Goal: Use online tool/utility: Utilize a website feature to perform a specific function

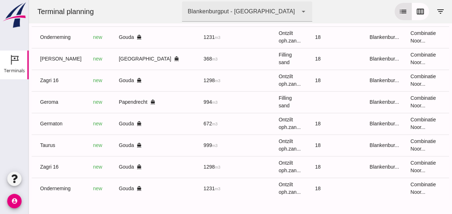
scroll to position [0, 190]
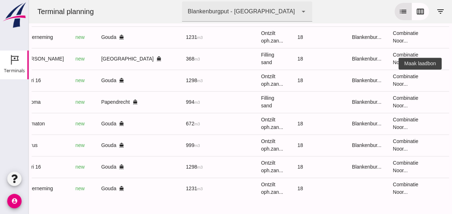
click at [452, 77] on icon "receipt_long" at bounding box center [457, 80] width 6 height 6
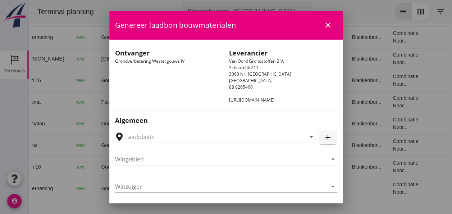
type input "Loswal Fa. J. Bos&Zonen, [GEOGRAPHIC_DATA]"
type input "Zagri 16"
type input "[PERSON_NAME]"
type input "1298"
type input "Ontzilt oph.zand [75] (6120)"
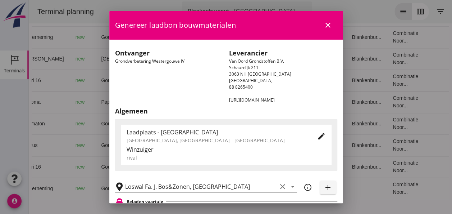
scroll to position [180, 0]
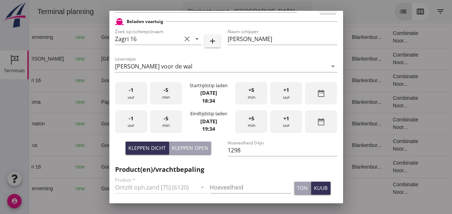
click at [137, 99] on div "-1 uur" at bounding box center [131, 93] width 32 height 23
click at [164, 100] on div "-5 min" at bounding box center [166, 93] width 32 height 23
click at [130, 123] on div "-1 uur" at bounding box center [131, 121] width 32 height 23
click at [127, 123] on div "-1 uur" at bounding box center [131, 121] width 32 height 23
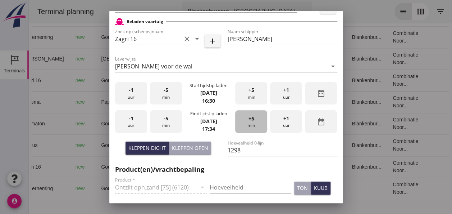
click at [246, 123] on div "+5 min" at bounding box center [251, 121] width 32 height 23
click at [231, 185] on input "Hoeveelheid" at bounding box center [251, 187] width 82 height 12
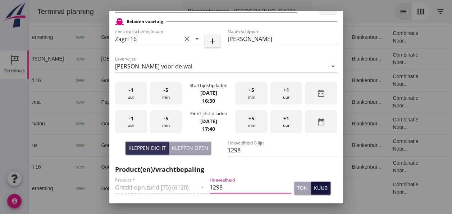
type input "1298"
click at [321, 187] on button "kuub" at bounding box center [320, 187] width 19 height 13
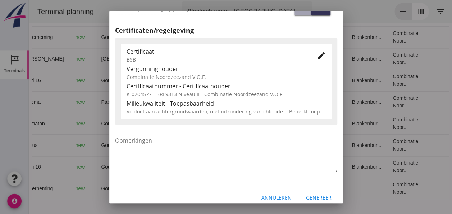
scroll to position [360, 0]
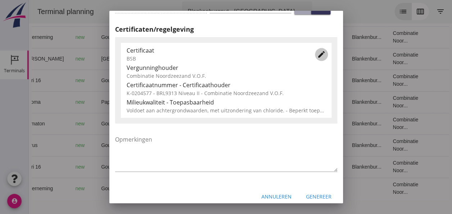
click at [317, 53] on icon "edit" at bounding box center [321, 54] width 9 height 9
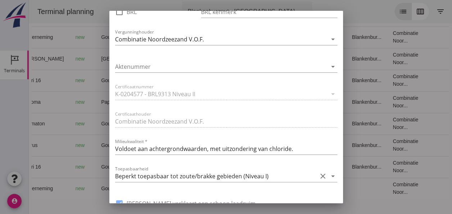
scroll to position [504, 0]
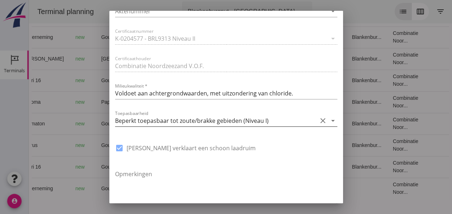
click at [329, 121] on icon "arrow_drop_down" at bounding box center [333, 120] width 9 height 9
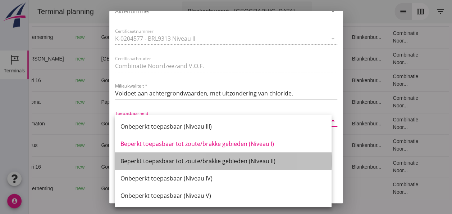
click at [271, 162] on div "Beperkt toepasbaar tot zoute/brakke gebieden (Niveau II)" at bounding box center [223, 161] width 205 height 9
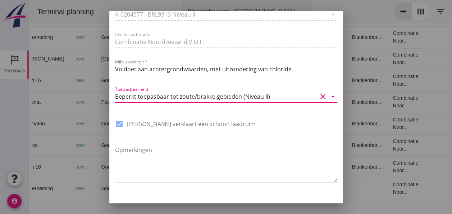
scroll to position [545, 0]
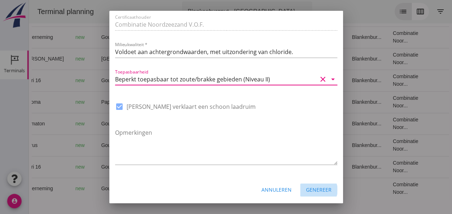
click at [324, 189] on div "Genereer" at bounding box center [319, 190] width 26 height 8
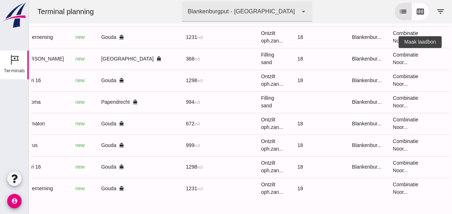
click at [452, 55] on icon "receipt_long" at bounding box center [457, 58] width 6 height 6
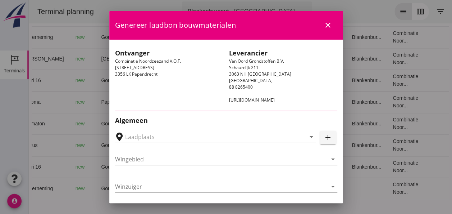
type input "[PERSON_NAME], [GEOGRAPHIC_DATA]"
type input "[PERSON_NAME]"
type input "Ophoogzand (6120)"
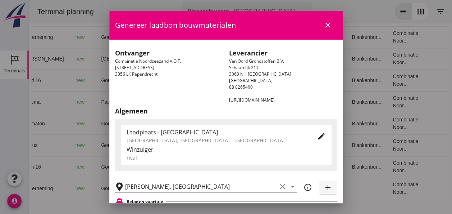
scroll to position [144, 0]
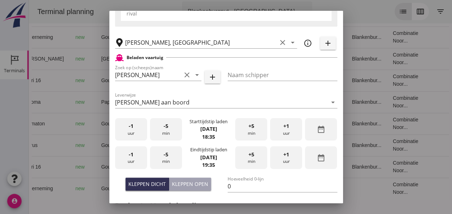
click at [251, 130] on div "+5 min" at bounding box center [251, 129] width 32 height 23
drag, startPoint x: 243, startPoint y: 131, endPoint x: 192, endPoint y: 132, distance: 51.1
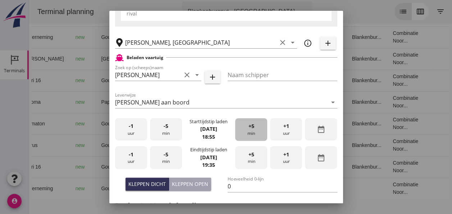
click at [243, 131] on div "+5 min" at bounding box center [251, 129] width 32 height 23
click at [138, 136] on div "-1 uur" at bounding box center [131, 129] width 32 height 23
click at [129, 156] on span "-1" at bounding box center [131, 154] width 5 height 8
click at [168, 156] on div "-5 min" at bounding box center [166, 157] width 32 height 23
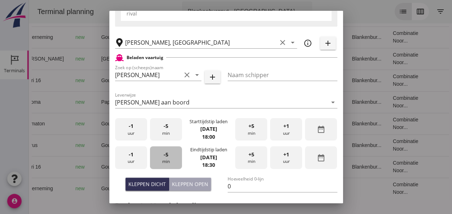
click at [169, 156] on div "-5 min" at bounding box center [166, 157] width 32 height 23
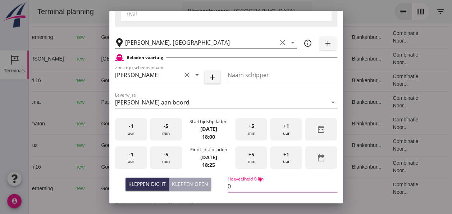
click at [233, 184] on input "0" at bounding box center [283, 186] width 110 height 12
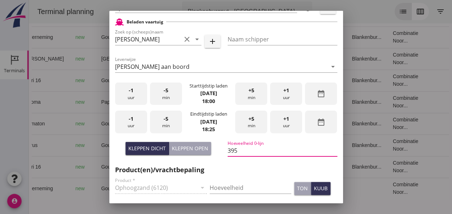
scroll to position [216, 0]
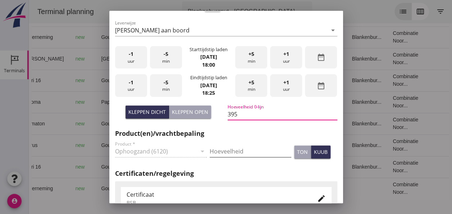
type input "395"
click at [218, 151] on input "Hoeveelheid" at bounding box center [251, 151] width 82 height 12
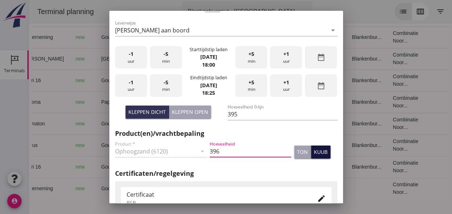
type input "396"
click at [315, 152] on div "kuub" at bounding box center [321, 152] width 14 height 8
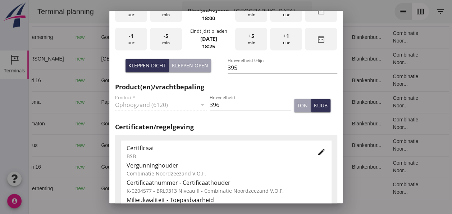
scroll to position [288, 0]
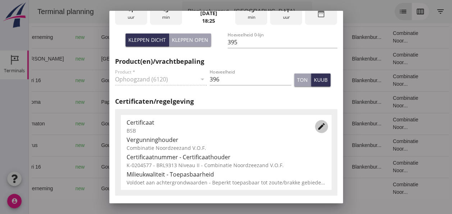
click at [317, 124] on icon "edit" at bounding box center [321, 126] width 9 height 9
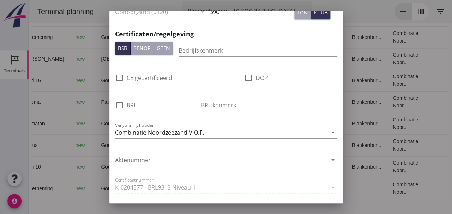
scroll to position [468, 0]
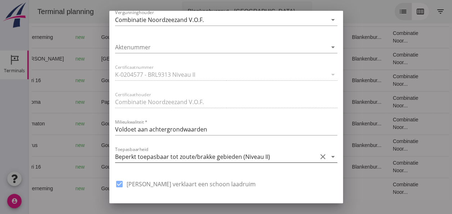
click at [330, 156] on icon "arrow_drop_down" at bounding box center [333, 156] width 9 height 9
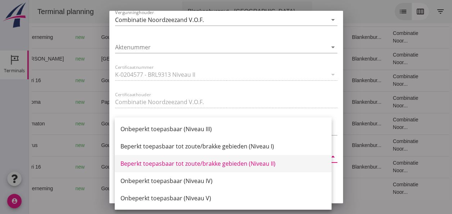
click at [264, 165] on div "Beperkt toepasbaar tot zoute/brakke gebieden (Niveau II)" at bounding box center [223, 163] width 205 height 9
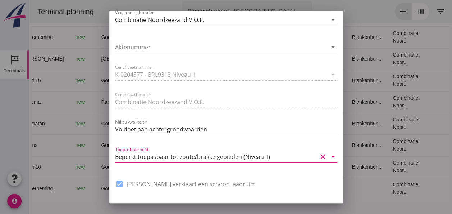
scroll to position [545, 0]
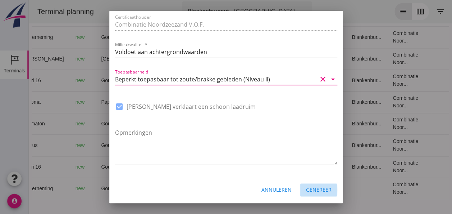
click at [318, 189] on div "Genereer" at bounding box center [319, 190] width 26 height 8
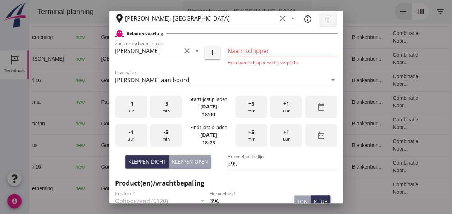
scroll to position [115, 0]
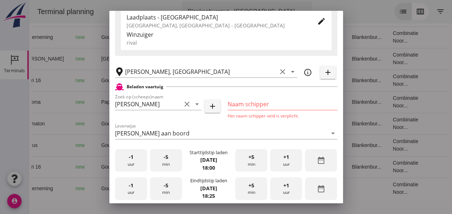
click at [244, 104] on input "Naam schipper" at bounding box center [283, 104] width 110 height 12
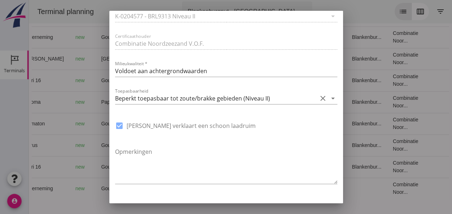
scroll to position [545, 0]
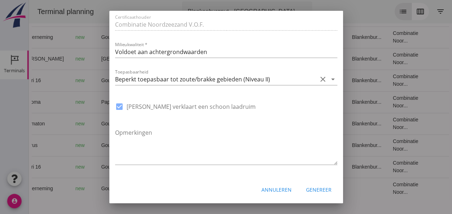
type input "[PERSON_NAME]"
click at [313, 191] on div "Genereer" at bounding box center [319, 190] width 26 height 8
